Goal: Complete Application Form: Complete application form

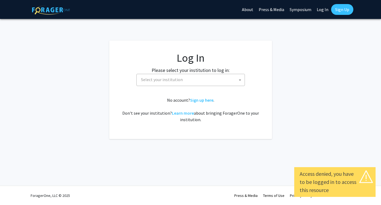
select select
click at [186, 76] on span "Select your institution" at bounding box center [192, 79] width 106 height 11
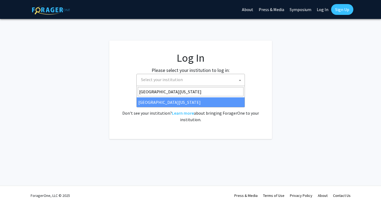
type input "university of missouri"
select select "33"
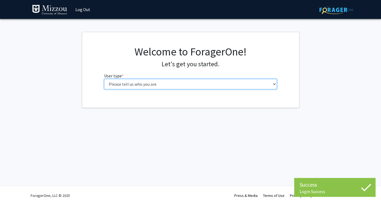
click at [147, 86] on select "Please tell us who you are Undergraduate Student Master's Student Doctoral Cand…" at bounding box center [190, 84] width 173 height 10
select select "1: undergrad"
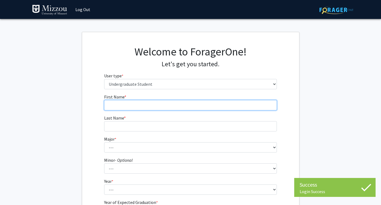
click at [160, 102] on input "First Name * required" at bounding box center [190, 105] width 173 height 10
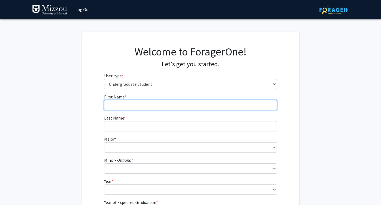
type input "[PERSON_NAME]"
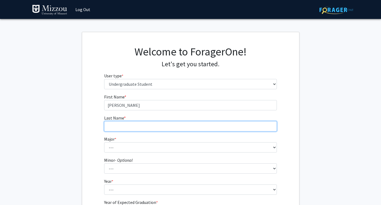
type input "Walcott"
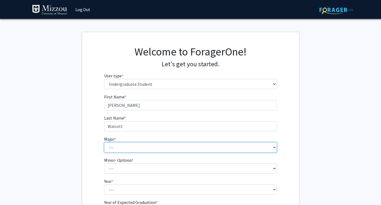
click at [134, 147] on select "--- Agribusiness Management Agricultural Education Agricultural Education: Comm…" at bounding box center [190, 147] width 173 height 10
click at [129, 150] on select "--- Agribusiness Management Agricultural Education Agricultural Education: Comm…" at bounding box center [190, 147] width 173 height 10
select select "128: 2621"
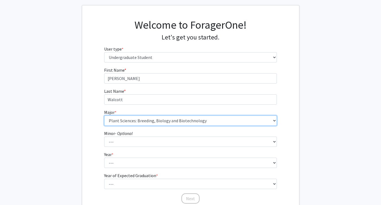
scroll to position [27, 0]
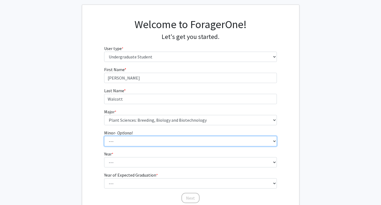
click at [138, 142] on select "--- Accountancy Aerospace Engineering Aerospace Studies Agribusiness Management…" at bounding box center [190, 141] width 173 height 10
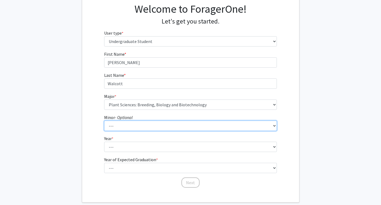
scroll to position [46, 0]
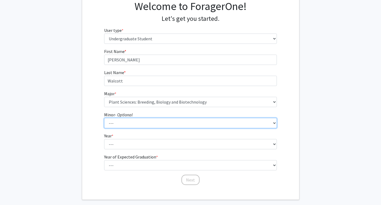
click at [124, 124] on select "--- Accountancy Aerospace Engineering Aerospace Studies Agribusiness Management…" at bounding box center [190, 123] width 173 height 10
click at [125, 126] on select "--- Accountancy Aerospace Engineering Aerospace Studies Agribusiness Management…" at bounding box center [190, 123] width 173 height 10
select select "79: 2035"
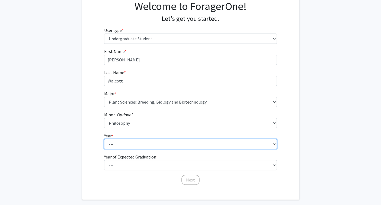
click at [122, 147] on select "--- First-year Sophomore Junior Senior Postbaccalaureate Certificate" at bounding box center [190, 144] width 173 height 10
select select "3: junior"
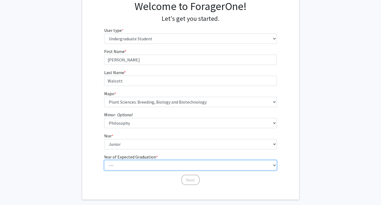
click at [122, 164] on select "--- 2025 2026 2027 2028 2029 2030 2031 2032 2033 2034" at bounding box center [190, 165] width 173 height 10
select select "3: 2027"
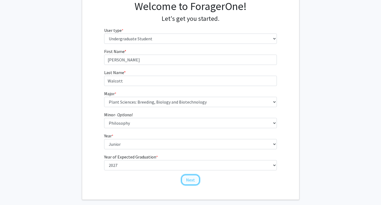
click at [190, 178] on button "Next" at bounding box center [190, 180] width 18 height 10
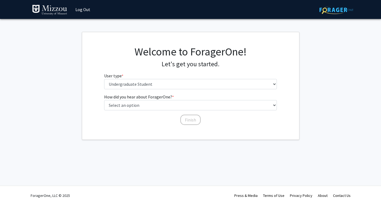
scroll to position [0, 0]
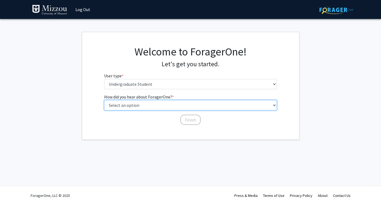
click at [153, 104] on select "Select an option Peer/student recommendation Faculty/staff recommendation Unive…" at bounding box center [190, 105] width 173 height 10
select select "2: faculty_recommendation"
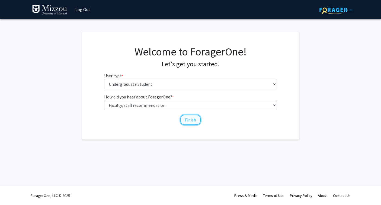
click at [187, 120] on button "Finish" at bounding box center [190, 120] width 20 height 10
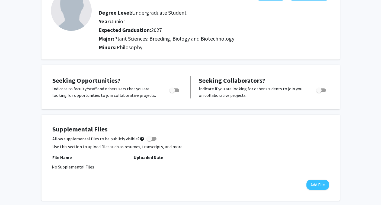
scroll to position [47, 0]
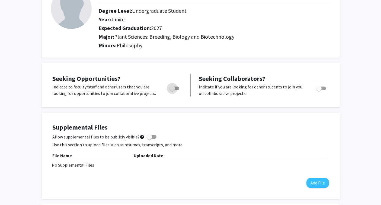
click at [175, 88] on span "Toggle" at bounding box center [174, 89] width 10 height 4
click at [172, 90] on input "Are you actively seeking opportunities?" at bounding box center [172, 90] width 0 height 0
checkbox input "true"
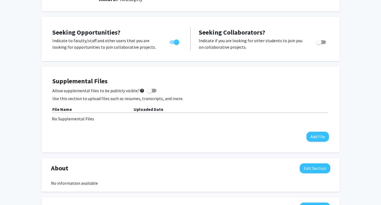
scroll to position [0, 0]
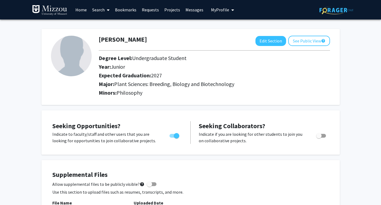
click at [86, 10] on link "Home" at bounding box center [81, 9] width 17 height 19
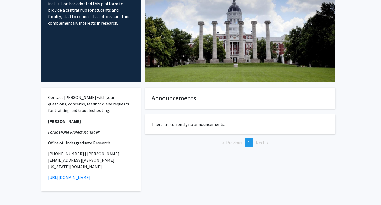
scroll to position [6, 0]
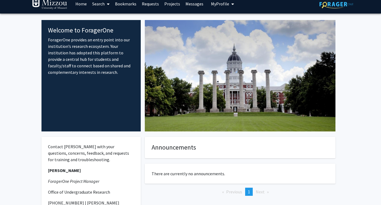
click at [174, 4] on link "Projects" at bounding box center [171, 3] width 21 height 19
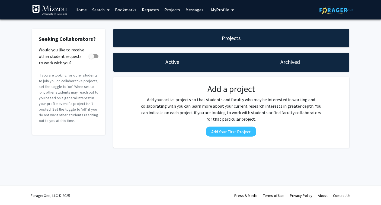
click at [60, 8] on img at bounding box center [49, 10] width 35 height 11
